Goal: Information Seeking & Learning: Learn about a topic

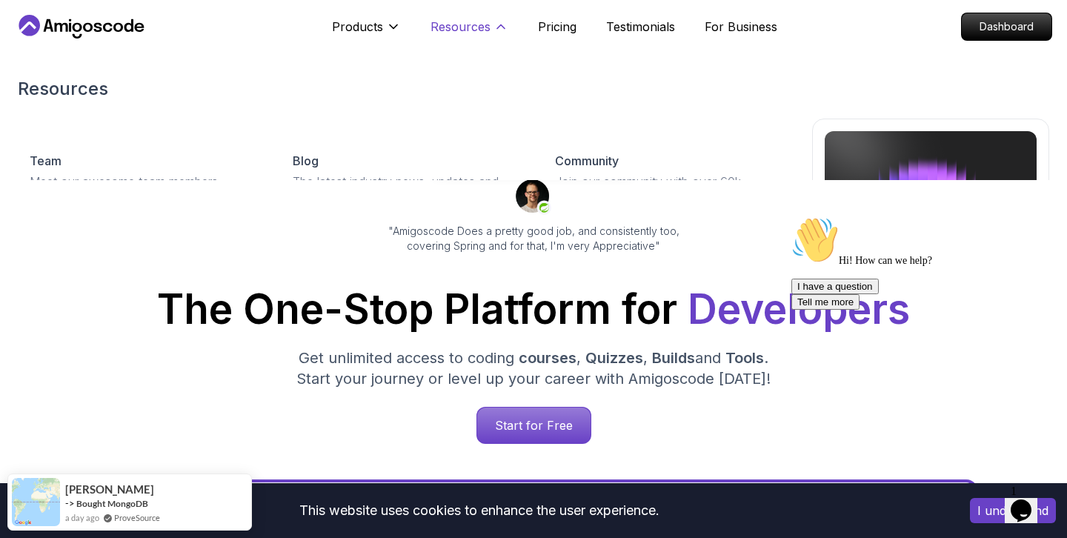
click at [454, 18] on p "Resources" at bounding box center [460, 27] width 60 height 18
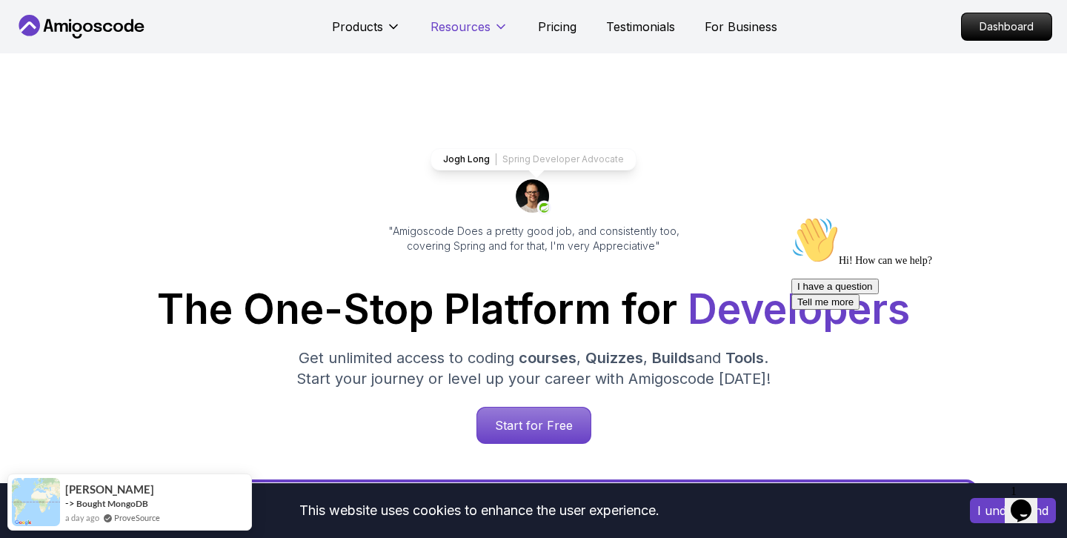
click at [470, 32] on p "Resources" at bounding box center [460, 27] width 60 height 18
click at [350, 12] on div "Products" at bounding box center [366, 27] width 69 height 30
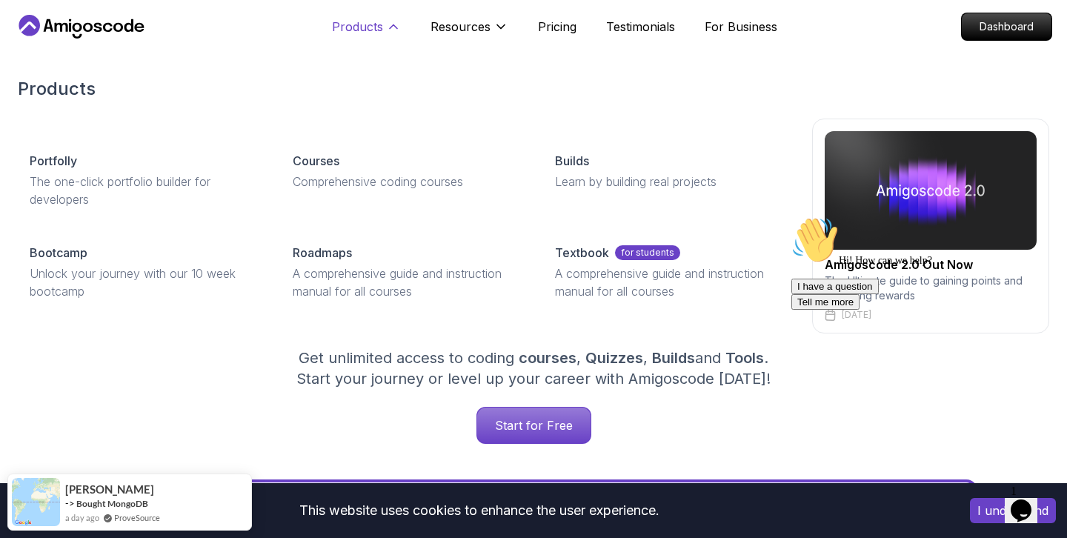
click at [350, 22] on p "Products" at bounding box center [357, 27] width 51 height 18
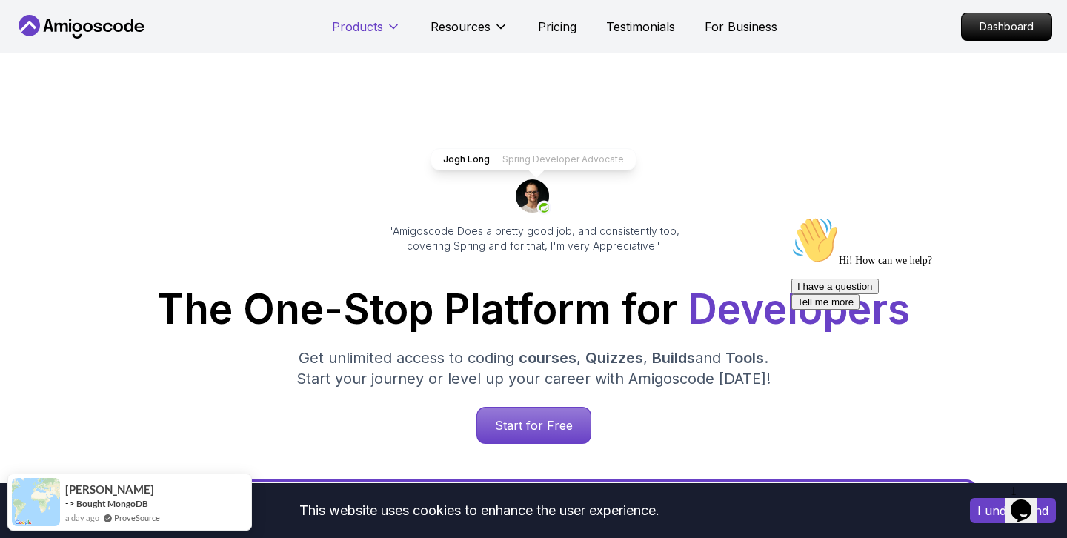
click at [350, 22] on p "Products" at bounding box center [357, 27] width 51 height 18
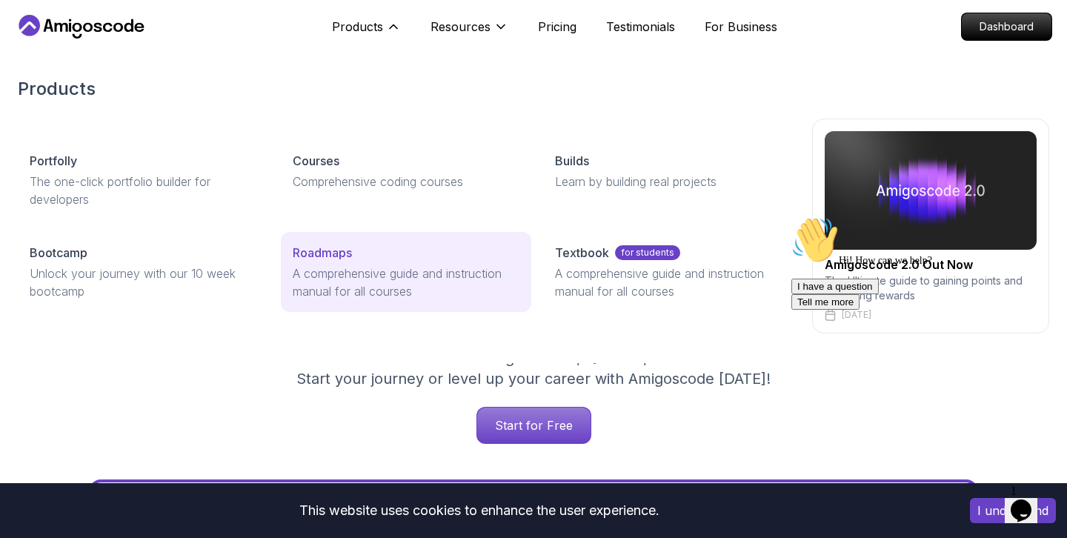
click at [321, 252] on p "Roadmaps" at bounding box center [322, 253] width 59 height 18
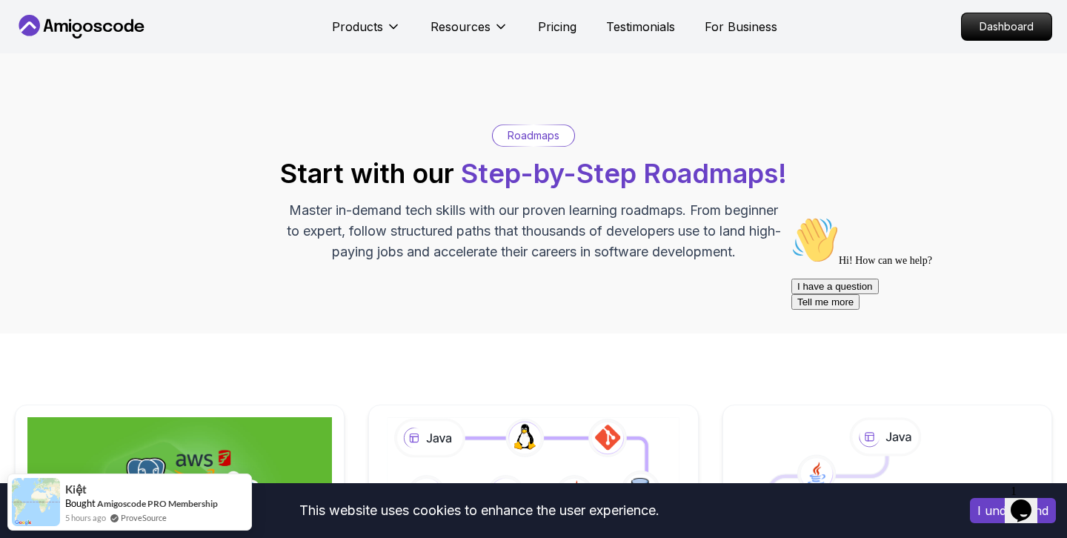
click at [1030, 501] on icon "Chat widget" at bounding box center [1020, 510] width 21 height 22
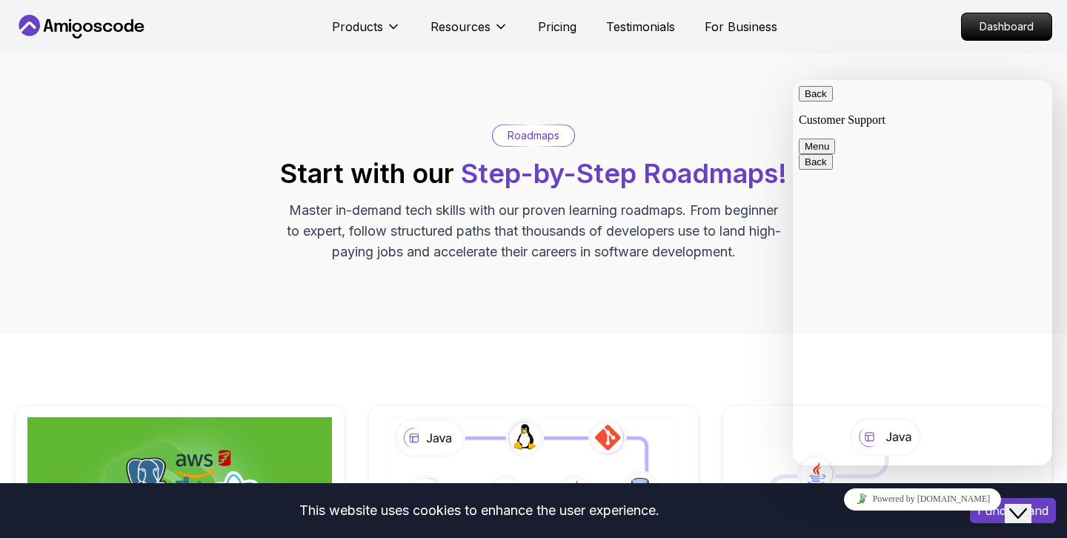
click at [1027, 508] on icon "Chat widget" at bounding box center [1018, 513] width 18 height 10
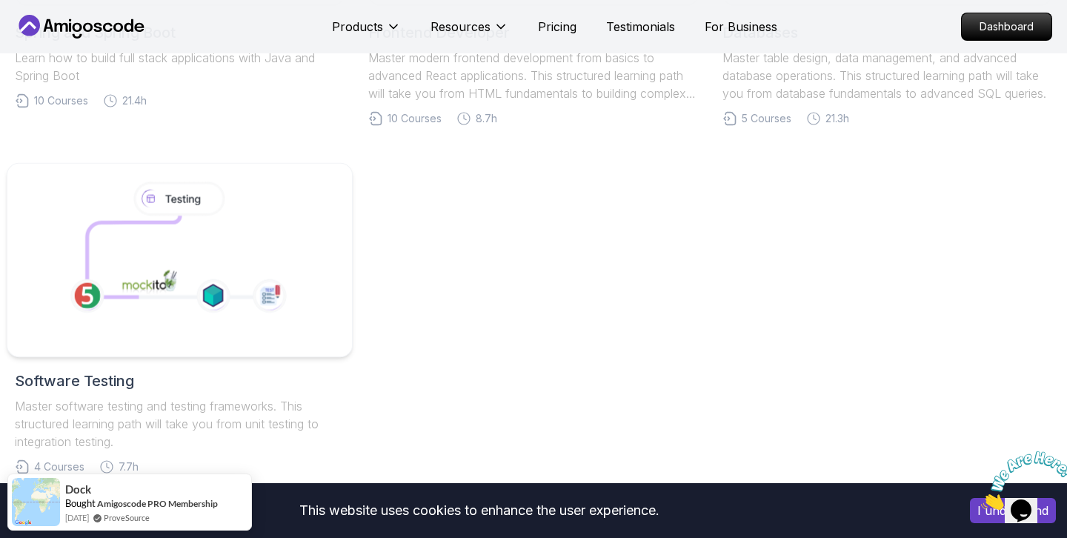
scroll to position [976, 0]
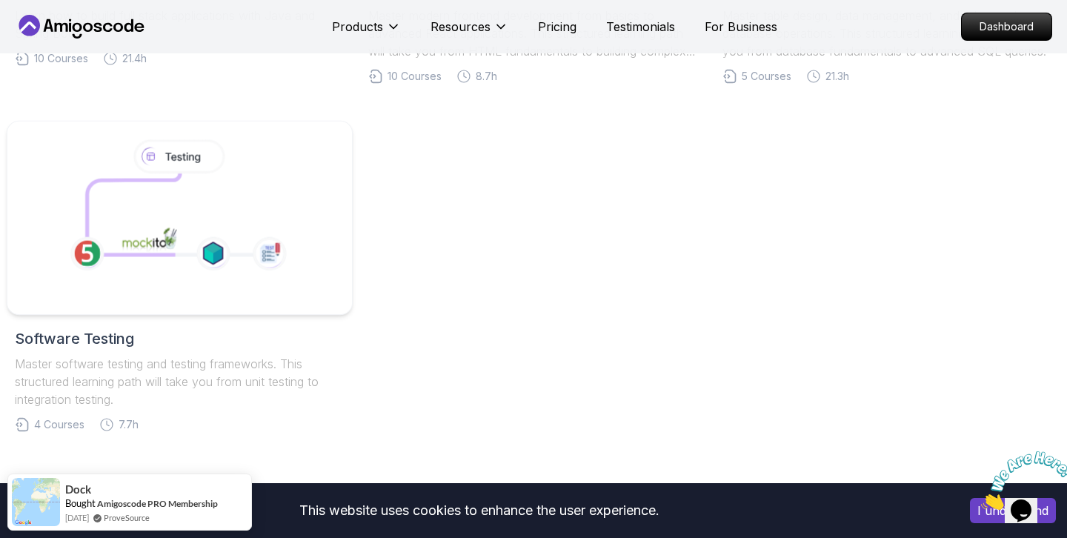
click at [259, 146] on icon at bounding box center [178, 210] width 253 height 153
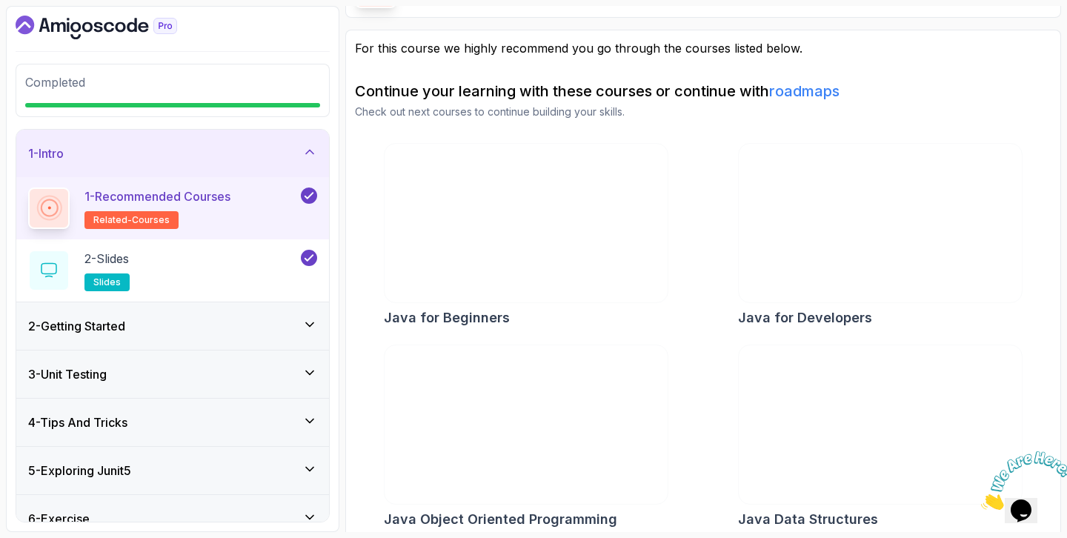
scroll to position [114, 0]
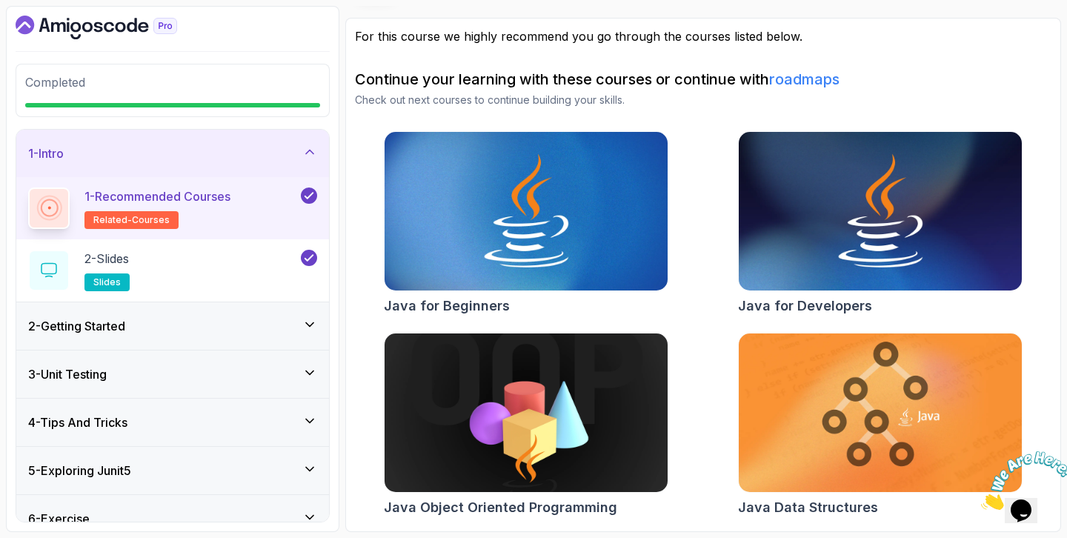
click at [293, 161] on div "1 - Intro" at bounding box center [172, 153] width 313 height 47
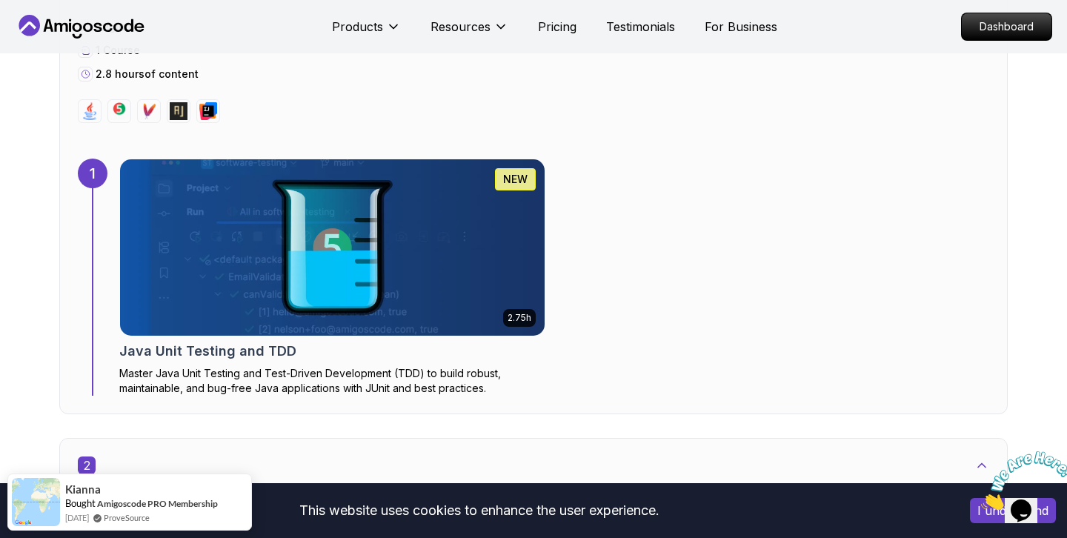
scroll to position [933, 0]
